Goal: Task Accomplishment & Management: Use online tool/utility

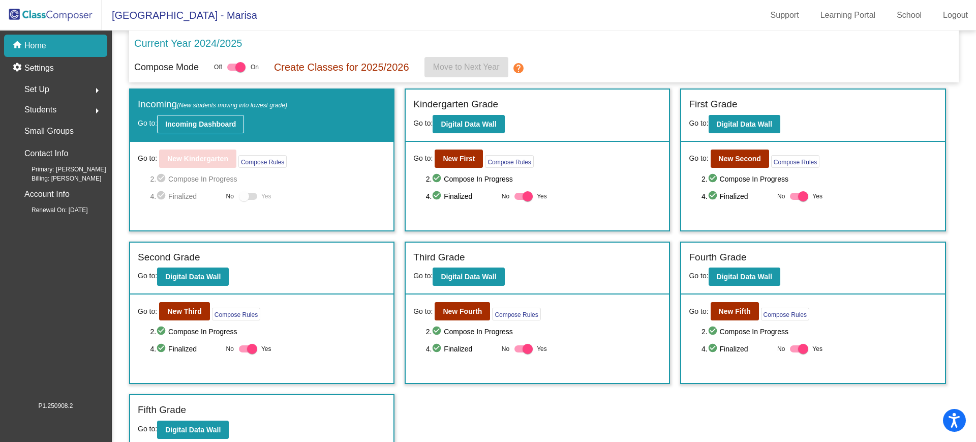
click at [214, 126] on b "Incoming Dashboard" at bounding box center [200, 124] width 71 height 8
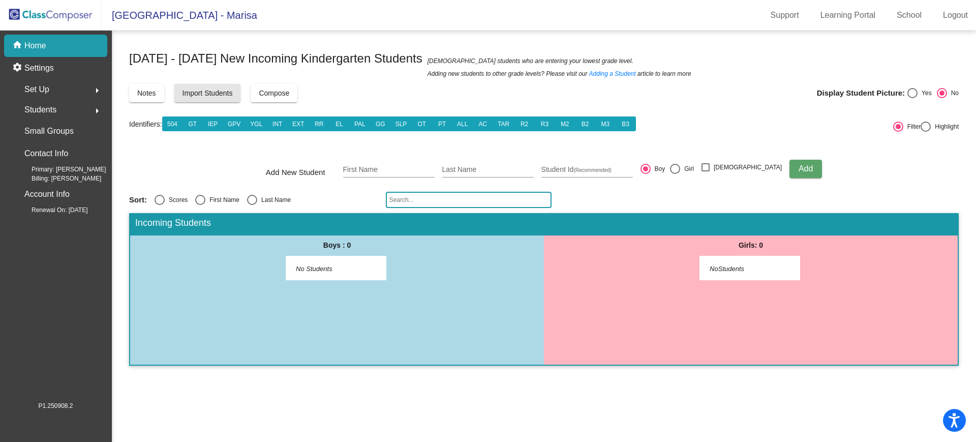
click at [224, 98] on button "Import Students" at bounding box center [207, 93] width 67 height 18
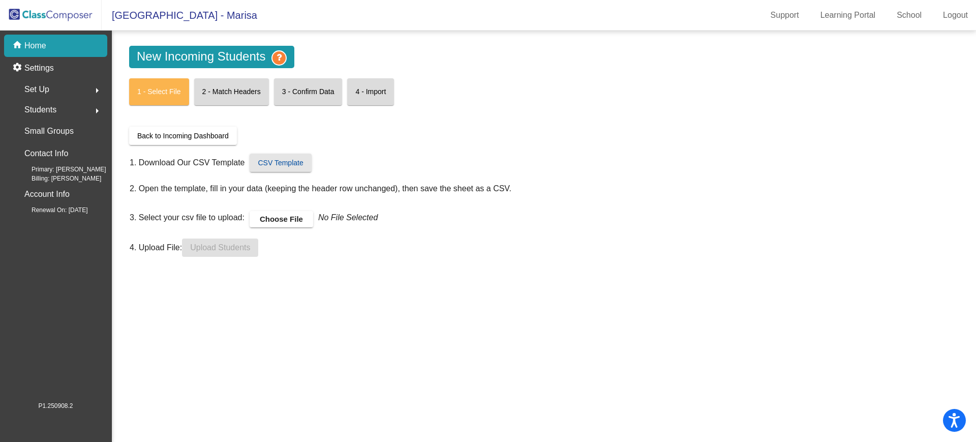
click at [262, 161] on span "CSV Template" at bounding box center [280, 163] width 45 height 8
click at [97, 88] on mat-icon "arrow_right" at bounding box center [97, 90] width 12 height 12
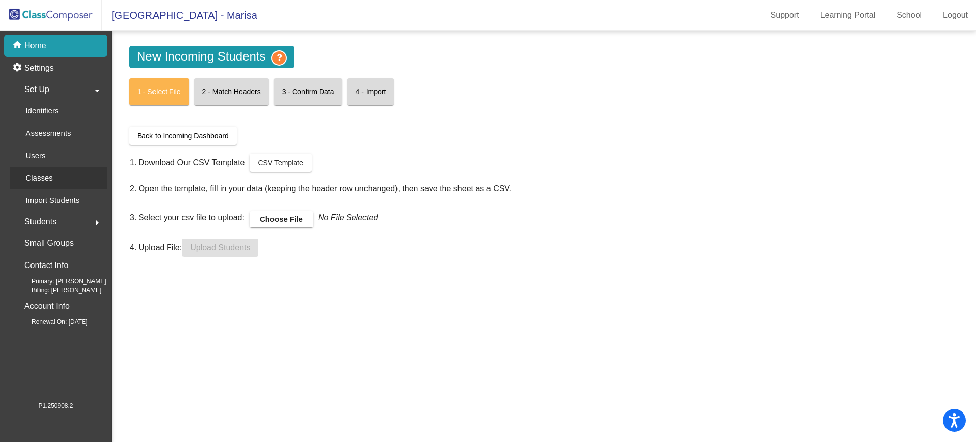
click at [47, 173] on p "Classes" at bounding box center [38, 178] width 27 height 12
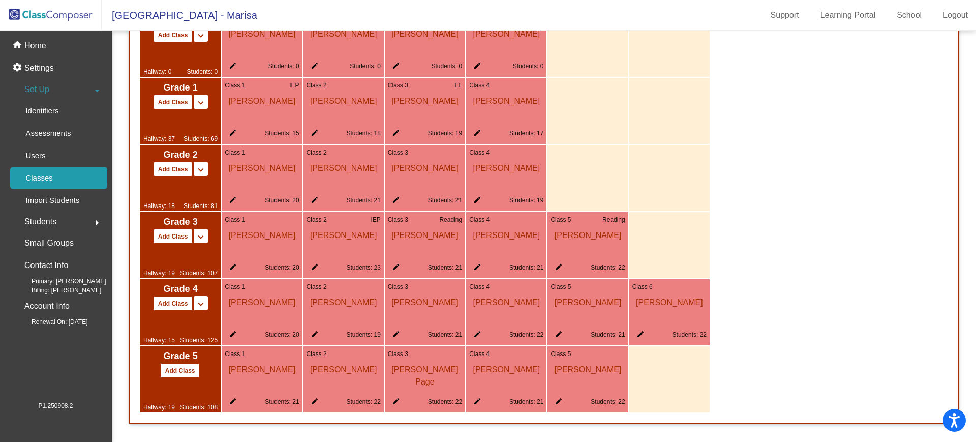
scroll to position [517, 0]
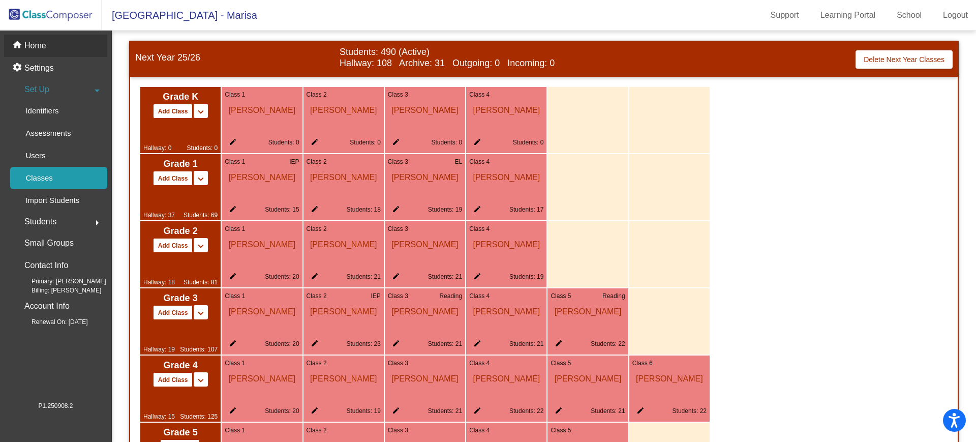
click at [37, 46] on p "Home" at bounding box center [35, 46] width 22 height 12
